Goal: Task Accomplishment & Management: Complete application form

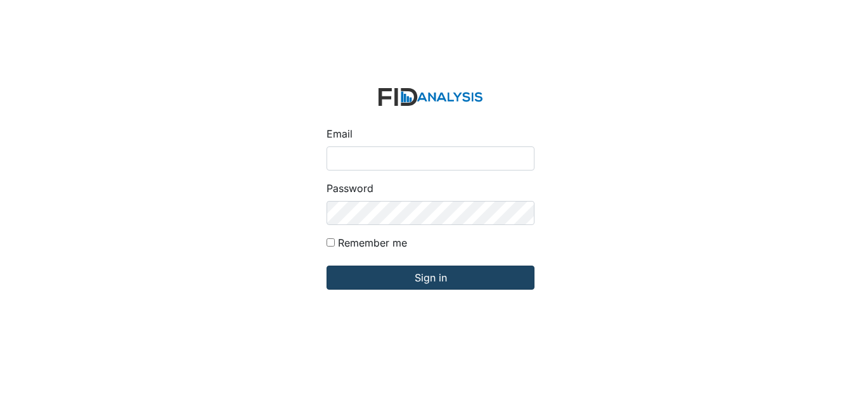
type input "[EMAIL_ADDRESS][DOMAIN_NAME]"
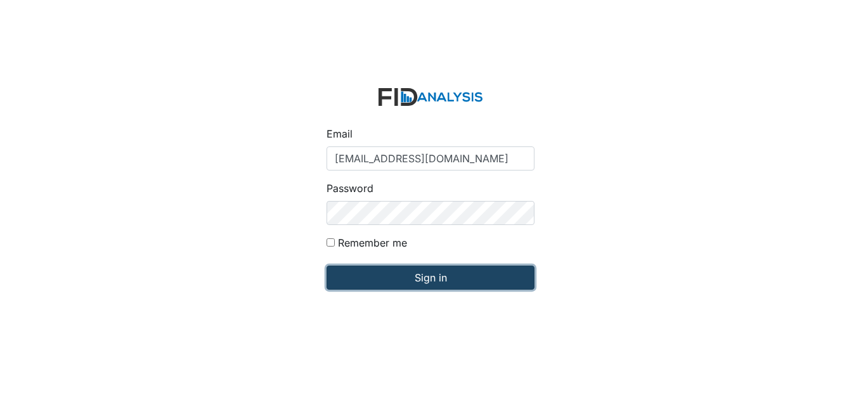
click at [416, 276] on input "Sign in" at bounding box center [430, 278] width 208 height 24
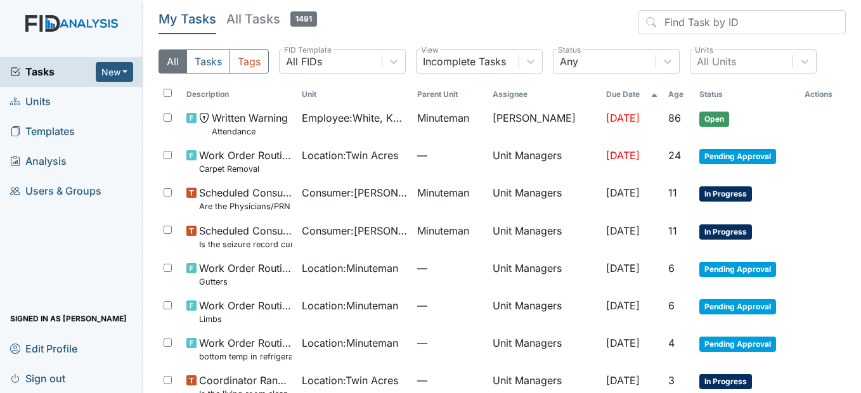
click at [56, 103] on link "Units" at bounding box center [71, 102] width 143 height 30
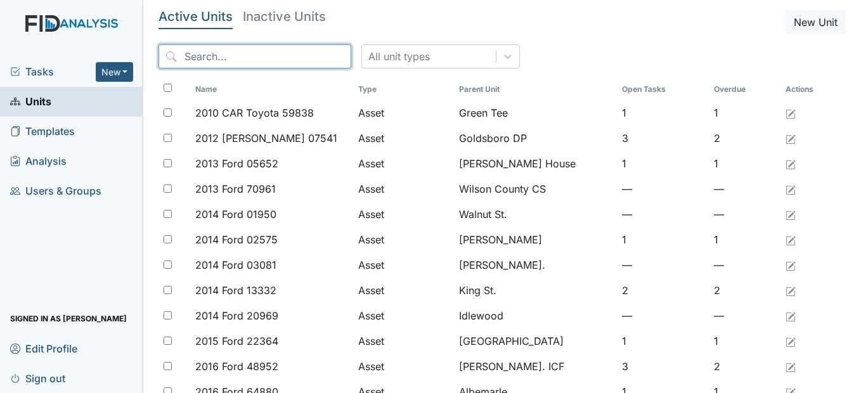
click at [260, 57] on input "search" at bounding box center [254, 56] width 193 height 24
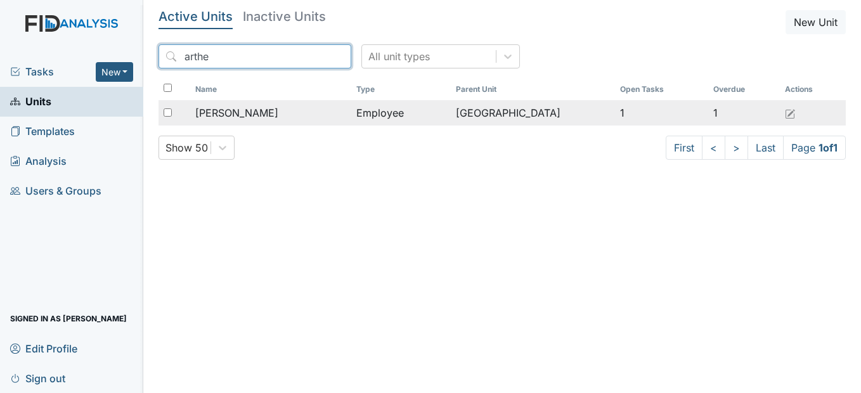
type input "arthe"
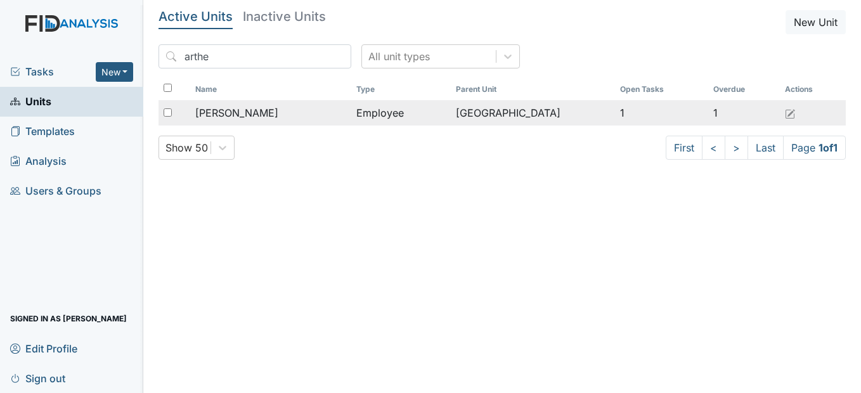
click at [232, 117] on span "[PERSON_NAME]" at bounding box center [236, 112] width 83 height 15
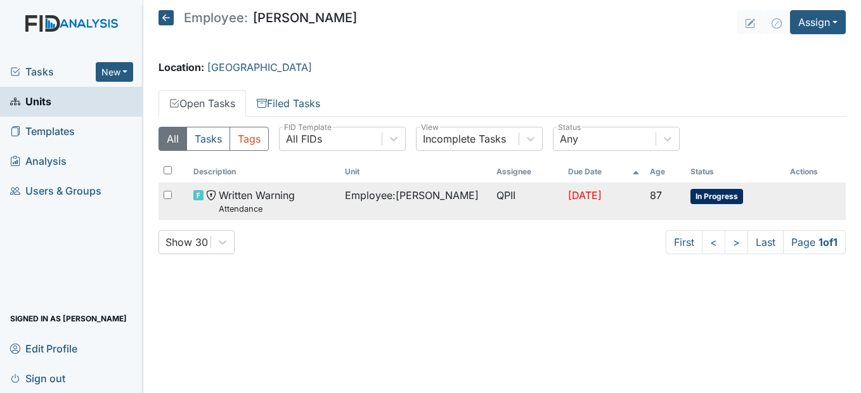
click at [407, 192] on span "Employee : Gaskins, Arthelia" at bounding box center [412, 195] width 134 height 15
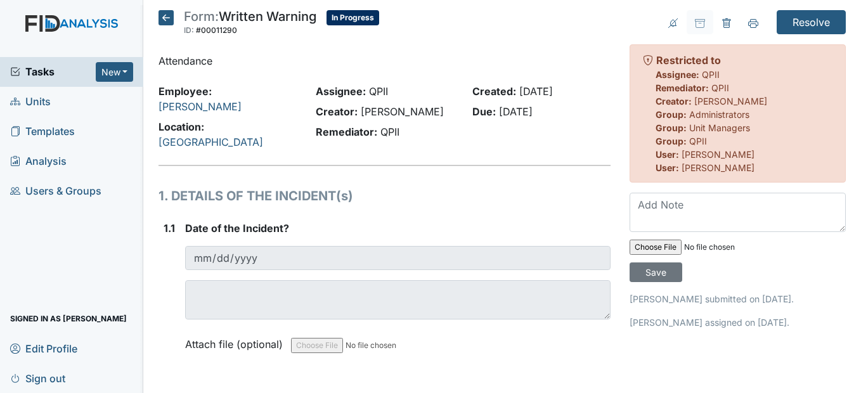
click at [170, 19] on icon at bounding box center [165, 17] width 15 height 15
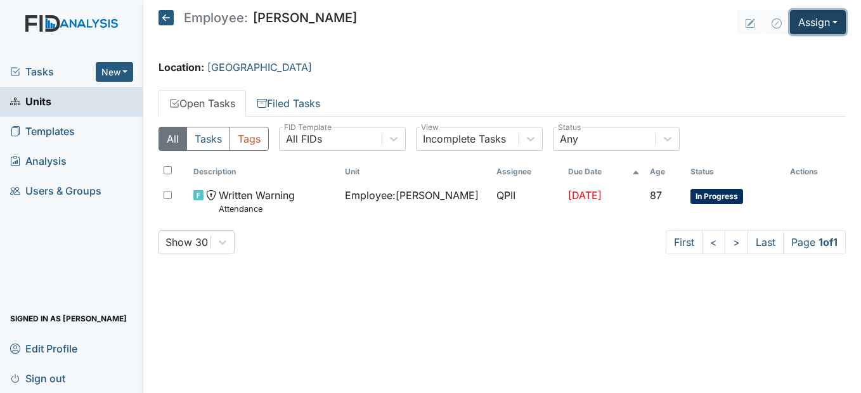
click at [828, 16] on button "Assign" at bounding box center [818, 22] width 56 height 24
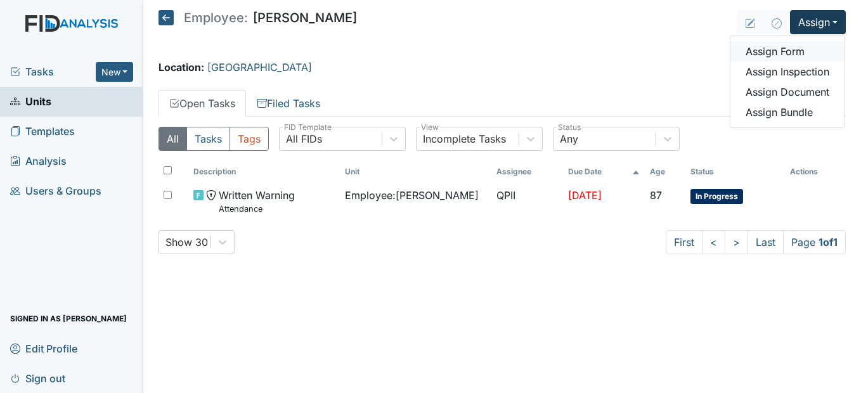
click at [805, 53] on link "Assign Form" at bounding box center [787, 51] width 114 height 20
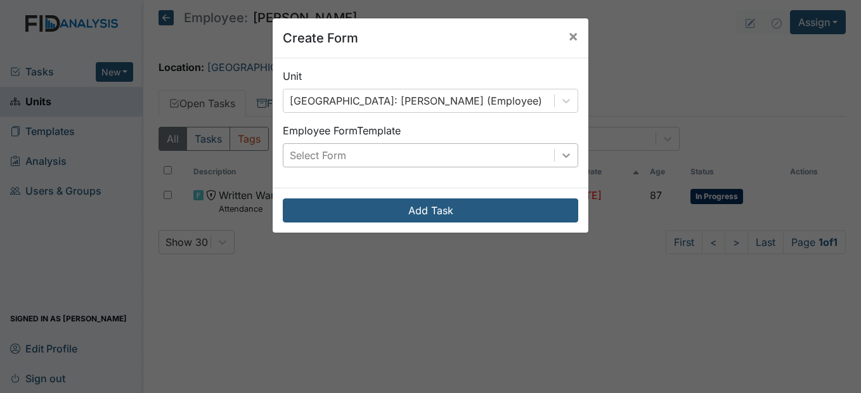
click at [564, 153] on icon at bounding box center [566, 155] width 13 height 13
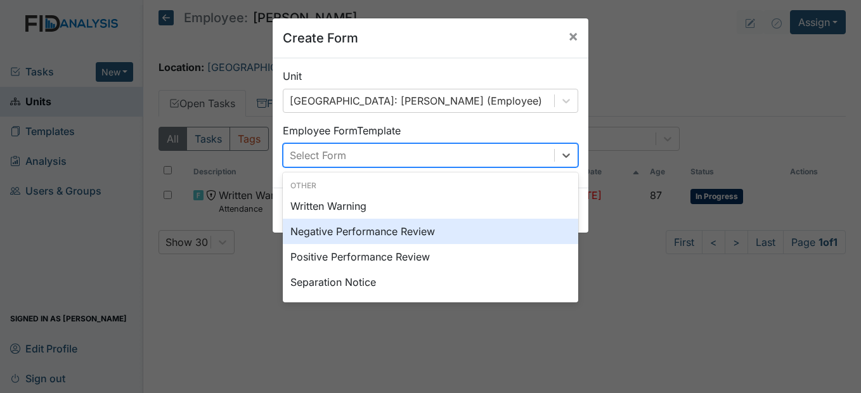
click at [426, 230] on div "Negative Performance Review" at bounding box center [430, 231] width 295 height 25
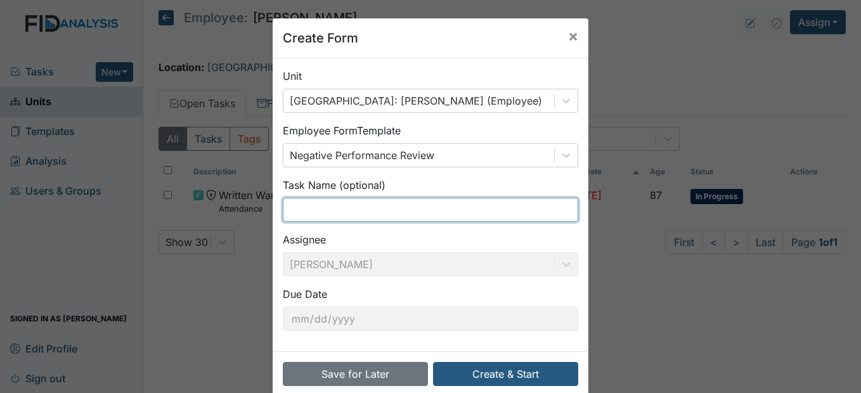
click at [367, 212] on input "text" at bounding box center [430, 210] width 295 height 24
type input "No Call No Show"
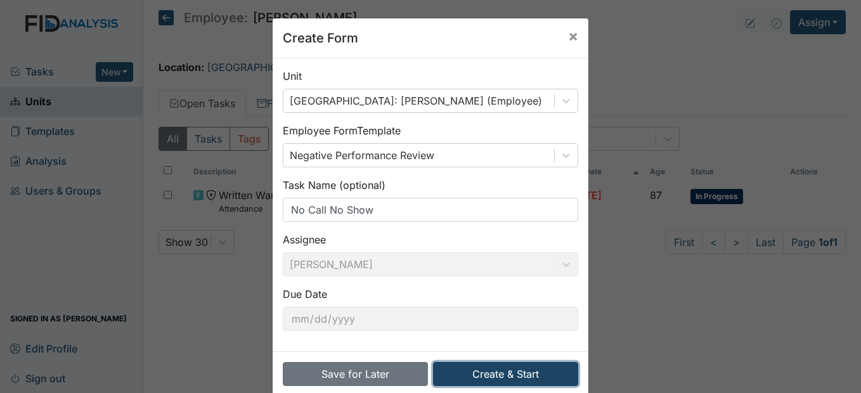
click at [501, 372] on button "Create & Start" at bounding box center [505, 374] width 145 height 24
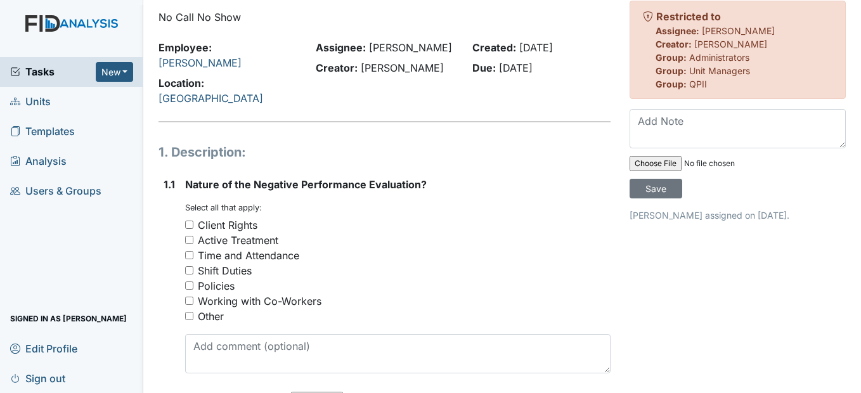
scroll to position [63, 0]
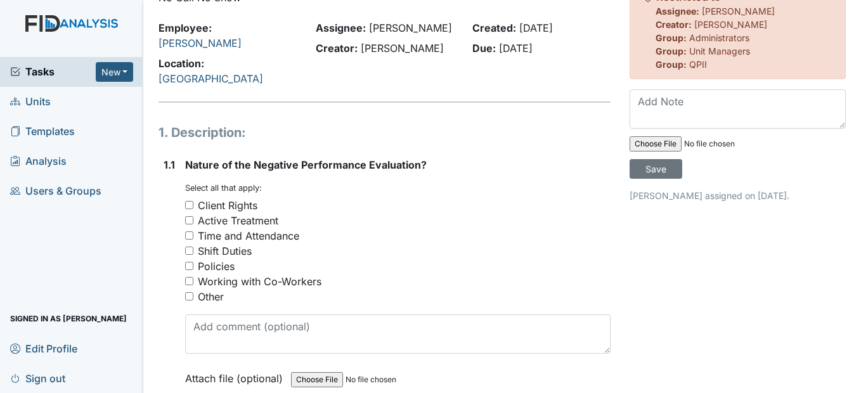
click at [189, 238] on input "Time and Attendance" at bounding box center [189, 235] width 8 height 8
checkbox input "true"
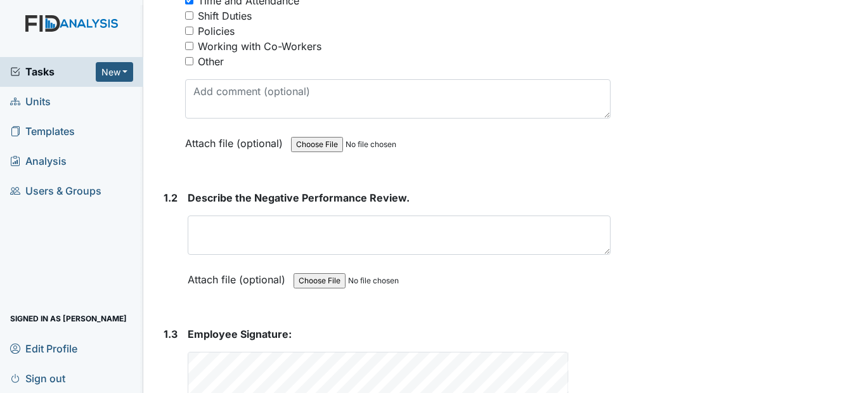
scroll to position [317, 0]
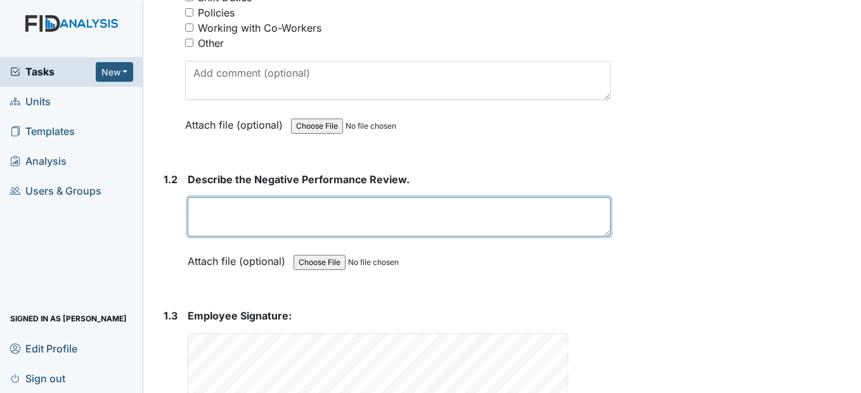
click at [247, 214] on textarea at bounding box center [399, 216] width 422 height 39
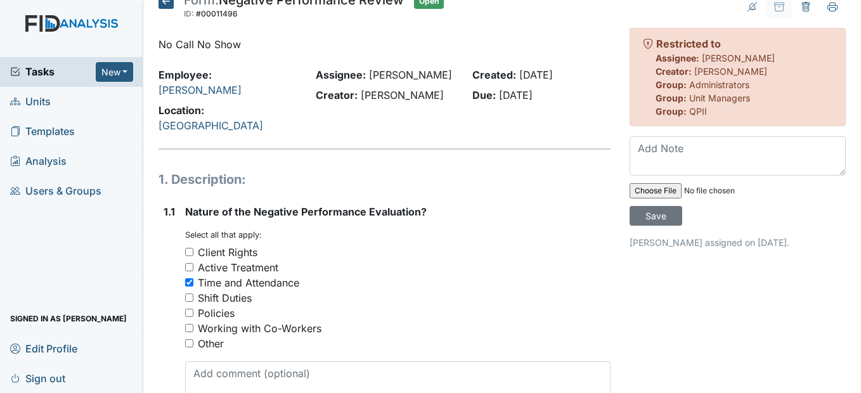
scroll to position [0, 0]
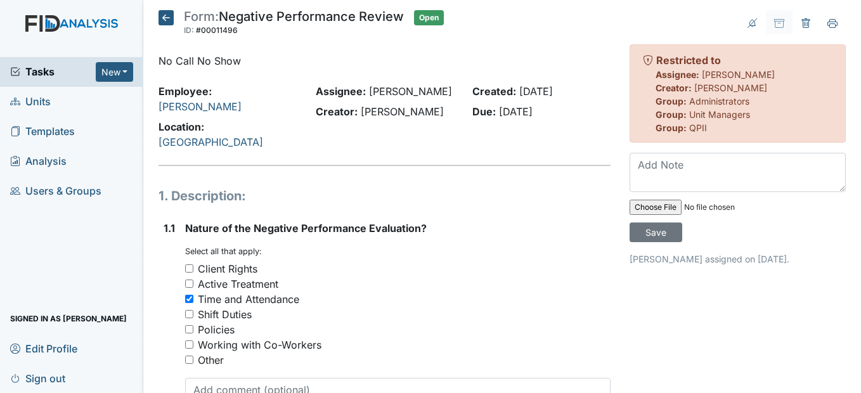
type textarea "No Call No Show on Sunday 9/7/2025"
click at [163, 19] on icon at bounding box center [165, 17] width 15 height 15
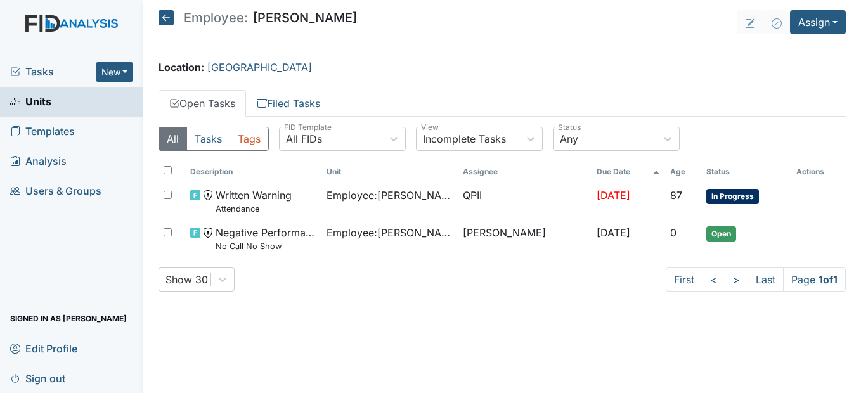
click at [169, 22] on icon at bounding box center [165, 17] width 15 height 15
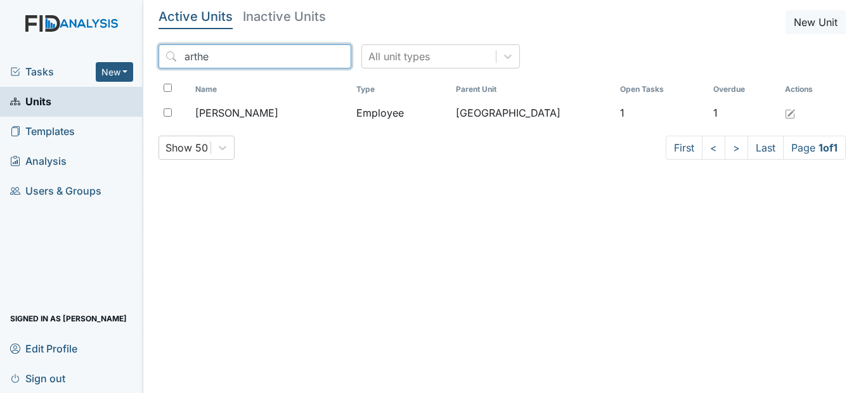
click at [315, 56] on input "arthe" at bounding box center [254, 56] width 193 height 24
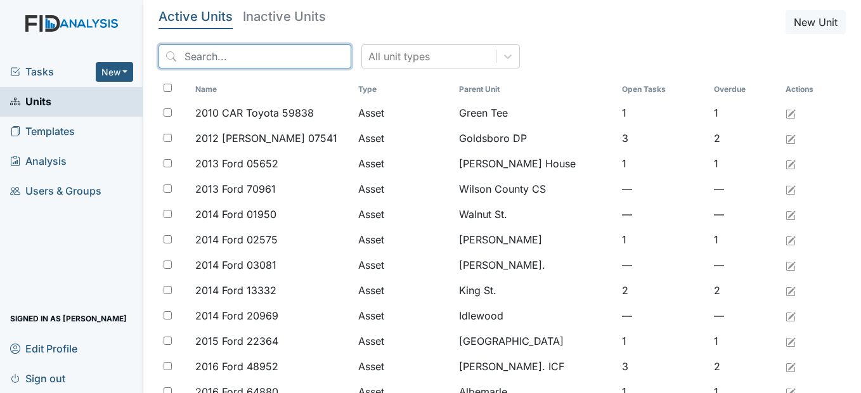
click at [227, 52] on input "search" at bounding box center [254, 56] width 193 height 24
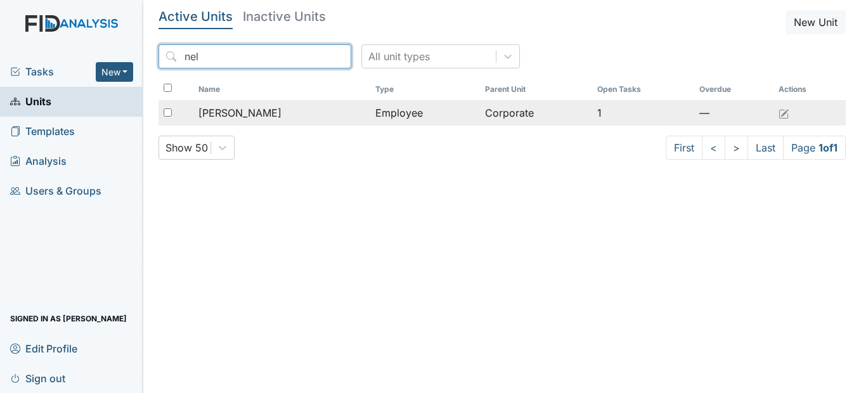
type input "nel"
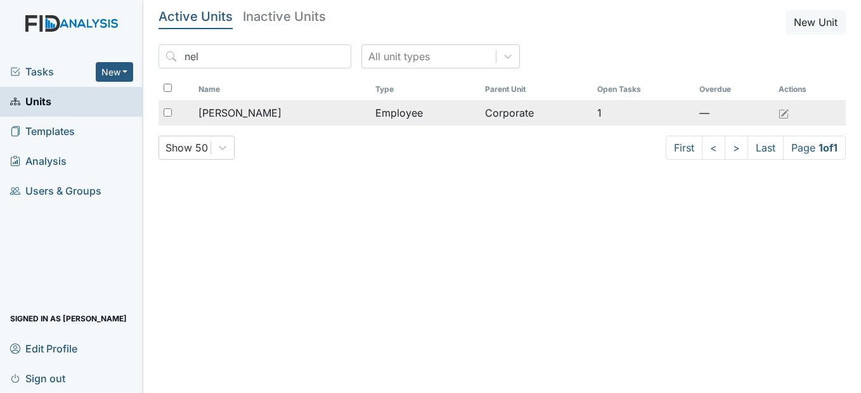
click at [281, 106] on span "Satterthwaite, Neldra" at bounding box center [239, 112] width 83 height 15
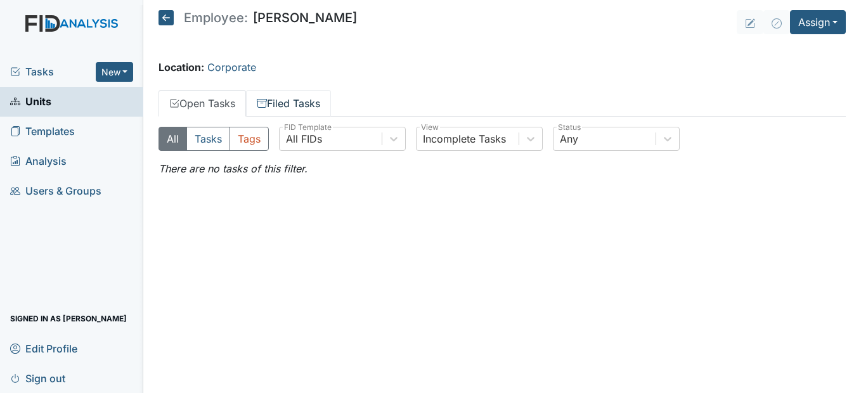
click at [311, 98] on link "Filed Tasks" at bounding box center [288, 103] width 85 height 27
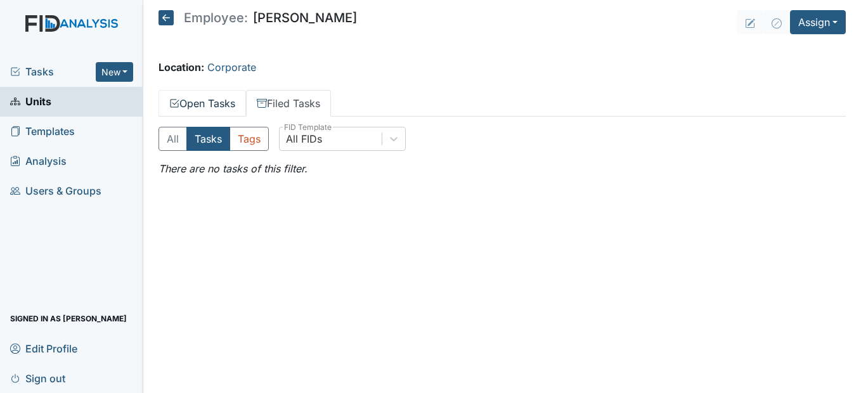
click at [221, 93] on link "Open Tasks" at bounding box center [201, 103] width 87 height 27
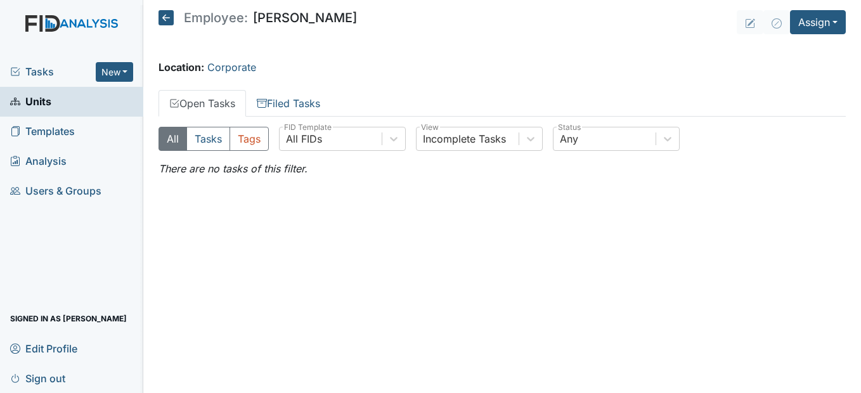
click at [71, 131] on span "Templates" at bounding box center [42, 132] width 65 height 20
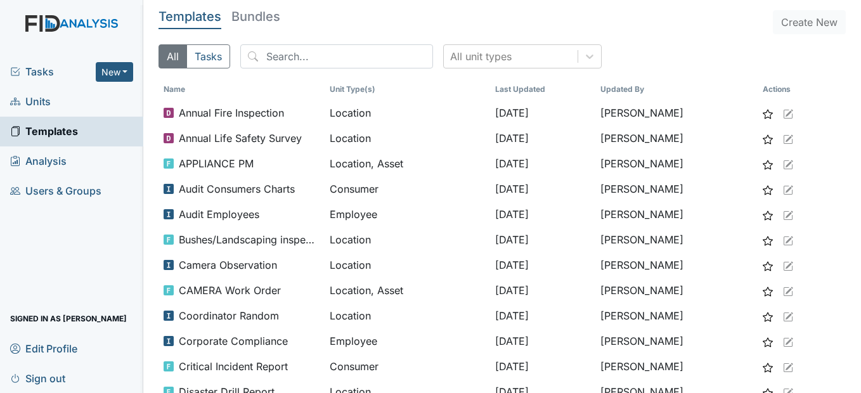
click at [45, 101] on span "Units" at bounding box center [30, 102] width 41 height 20
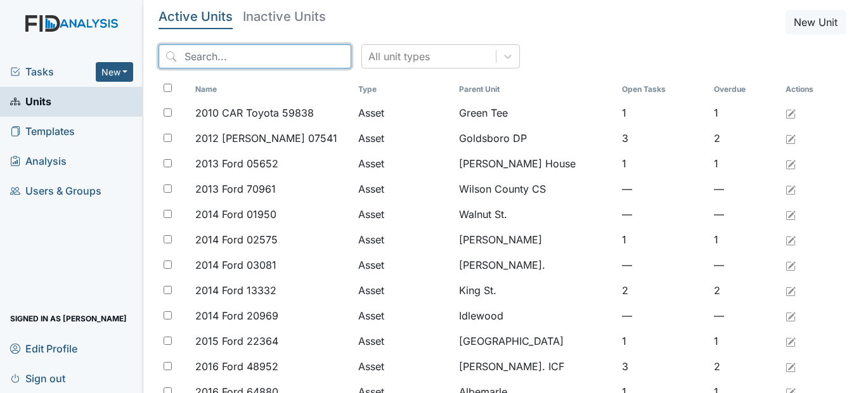
click at [275, 54] on input "search" at bounding box center [254, 56] width 193 height 24
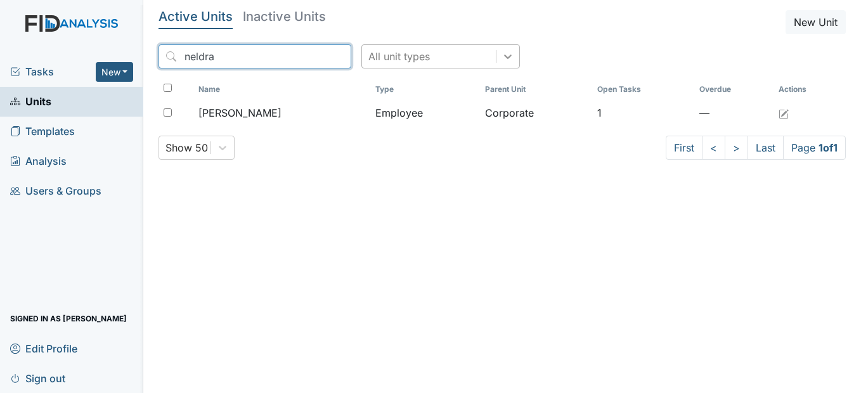
type input "neldra"
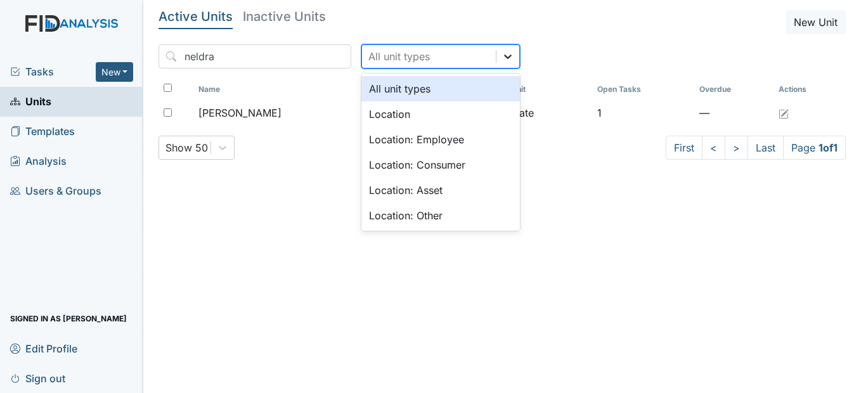
click at [501, 56] on icon at bounding box center [507, 56] width 13 height 13
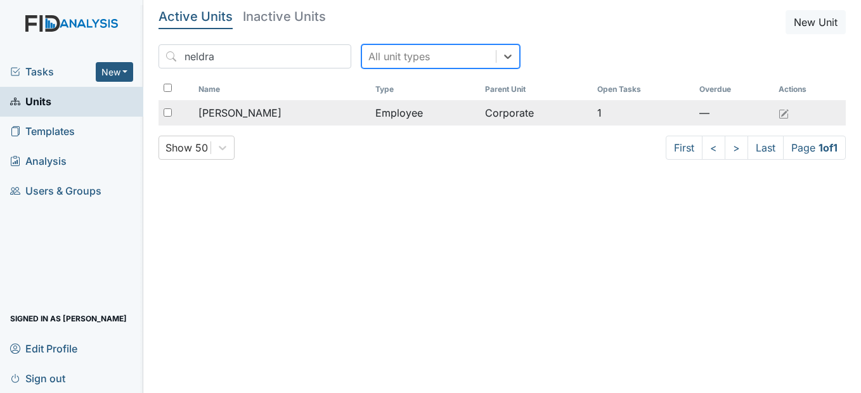
click at [300, 109] on div "Satterthwaite, Neldra" at bounding box center [281, 112] width 167 height 15
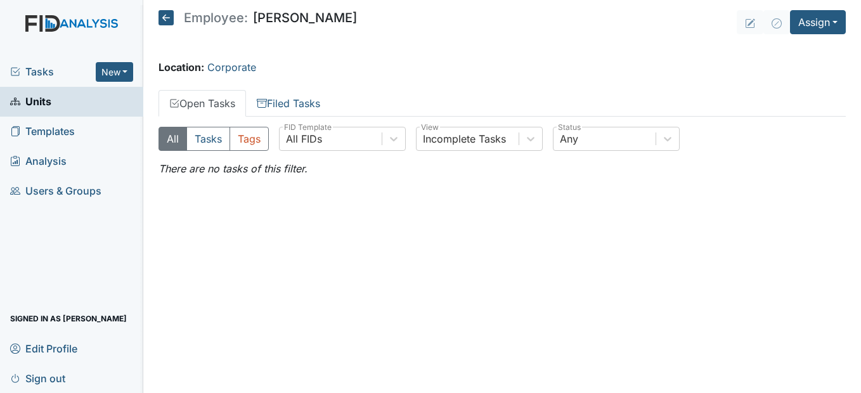
click at [170, 19] on icon at bounding box center [165, 17] width 15 height 15
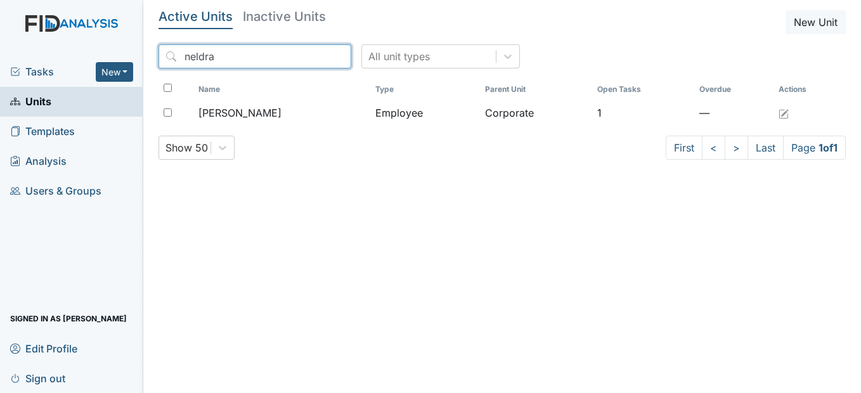
click at [316, 60] on input "neldra" at bounding box center [254, 56] width 193 height 24
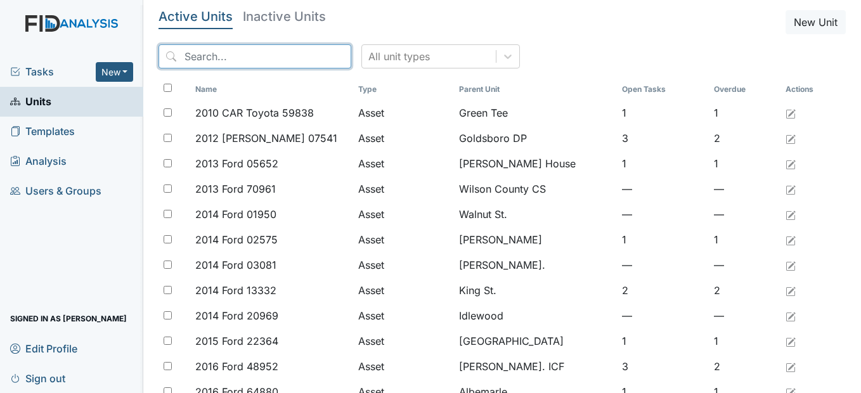
click at [223, 55] on input "search" at bounding box center [254, 56] width 193 height 24
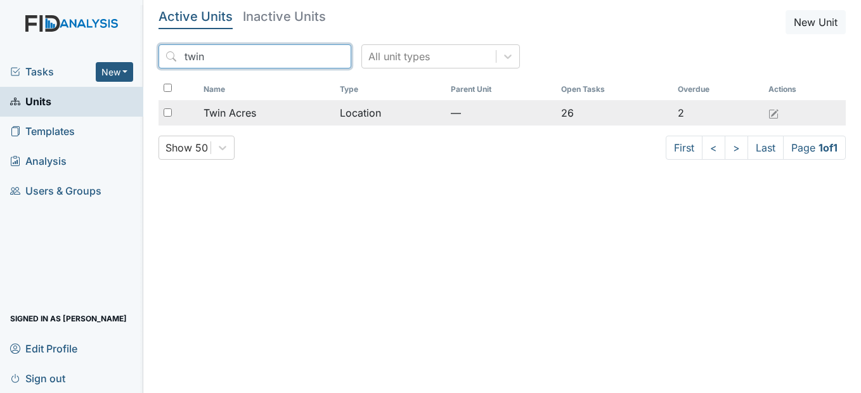
type input "twin"
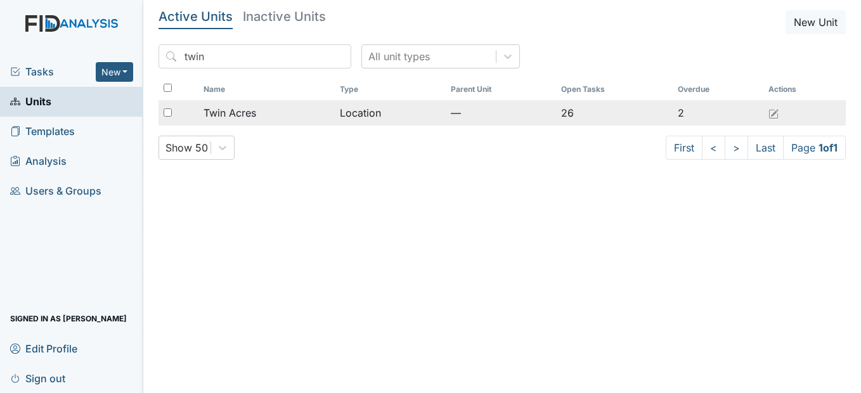
click at [296, 113] on div "Twin Acres" at bounding box center [266, 112] width 126 height 15
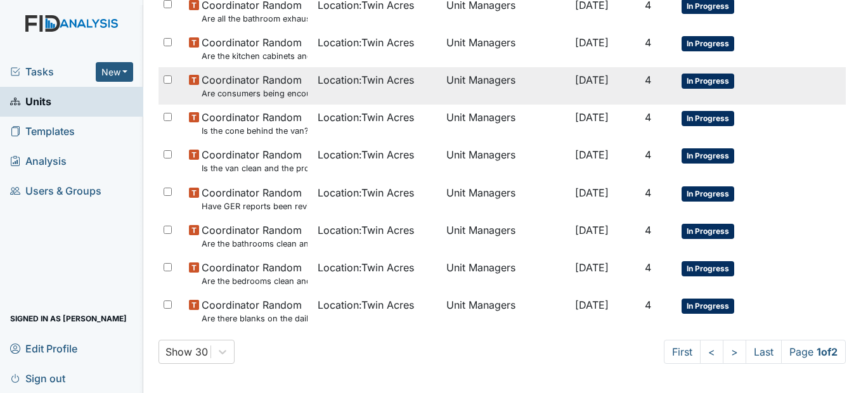
scroll to position [888, 0]
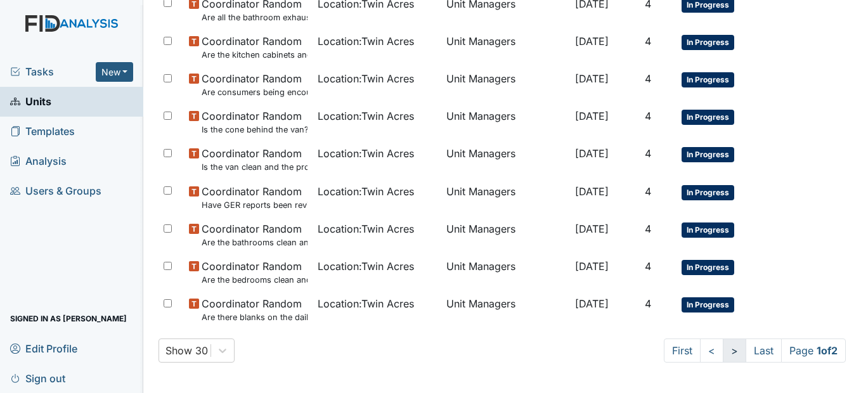
click at [722, 345] on link ">" at bounding box center [733, 350] width 23 height 24
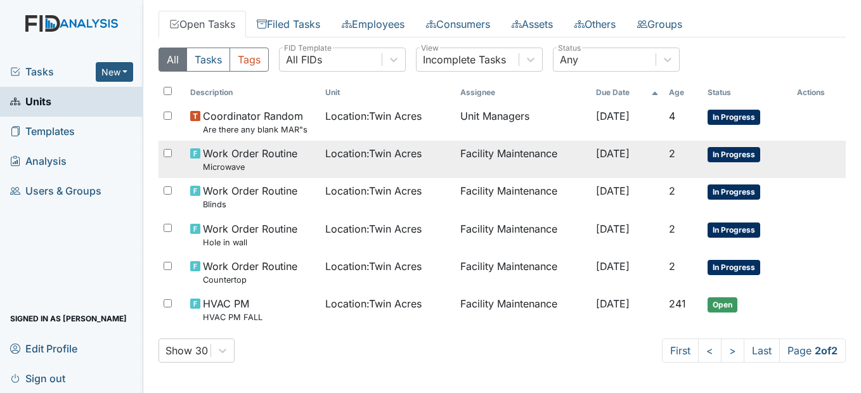
scroll to position [0, 0]
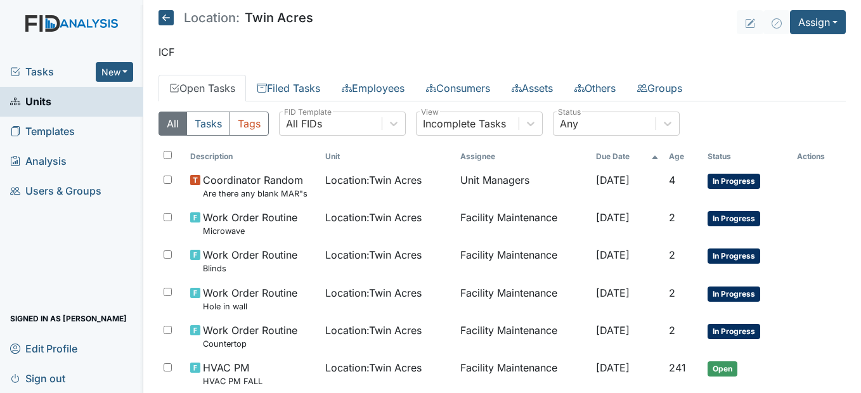
click at [167, 11] on icon at bounding box center [165, 17] width 15 height 15
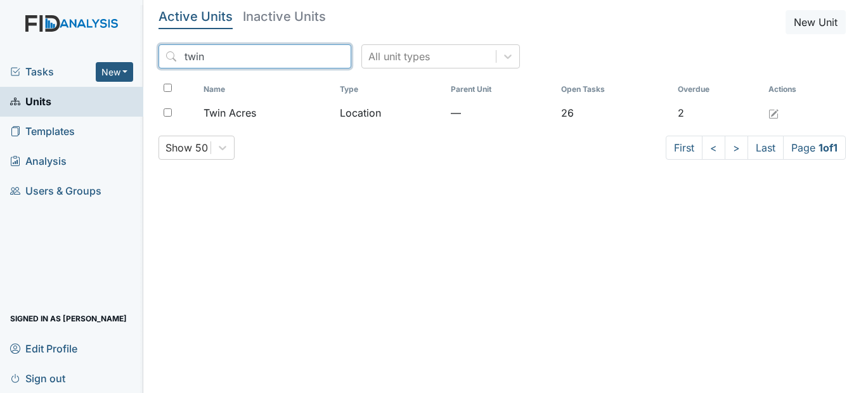
click at [312, 54] on input "twin" at bounding box center [254, 56] width 193 height 24
click at [266, 59] on input "search" at bounding box center [254, 56] width 193 height 24
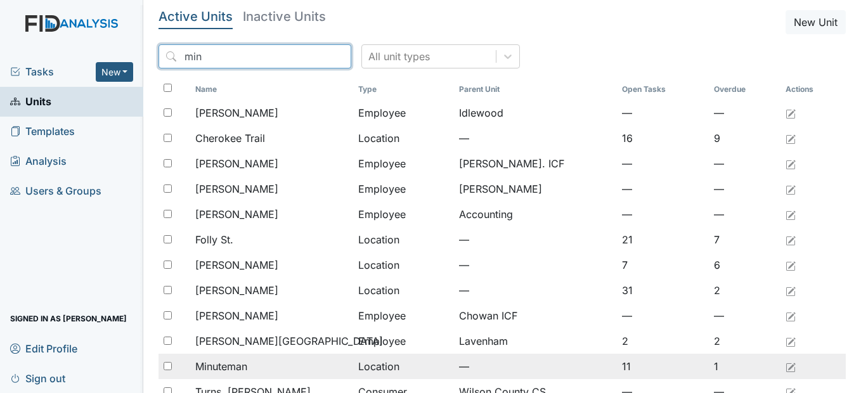
type input "min"
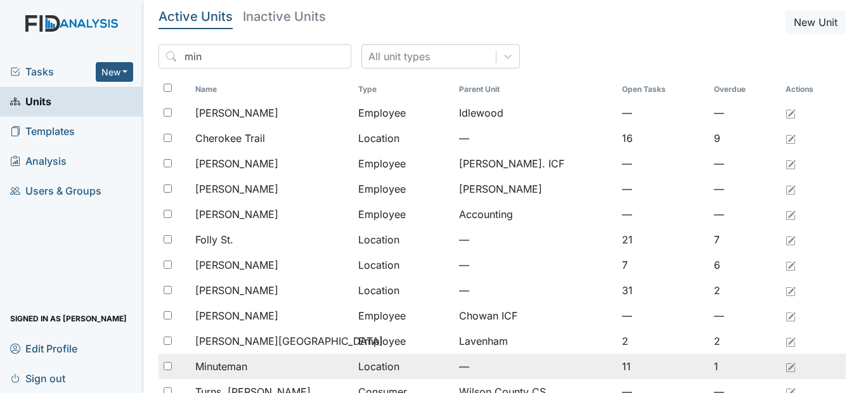
click at [495, 365] on td "—" at bounding box center [535, 366] width 163 height 25
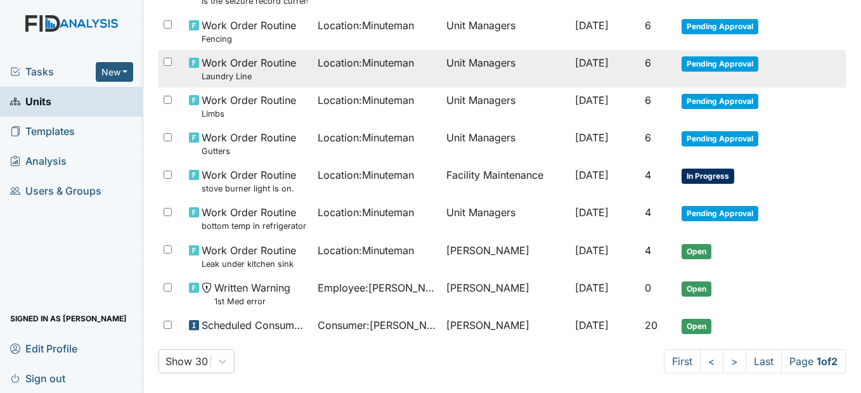
scroll to position [812, 0]
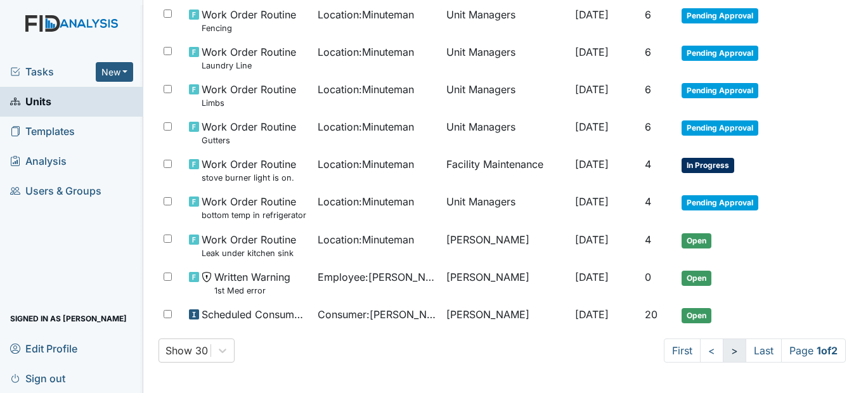
click at [722, 353] on link ">" at bounding box center [733, 350] width 23 height 24
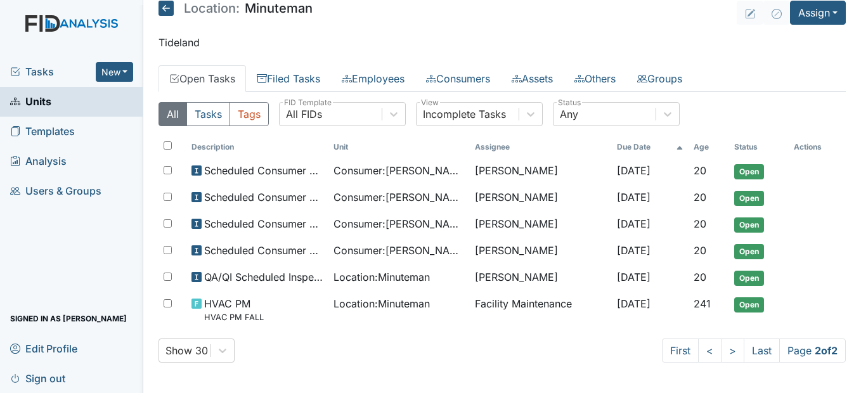
click at [161, 8] on icon at bounding box center [165, 8] width 15 height 15
